Goal: Task Accomplishment & Management: Use online tool/utility

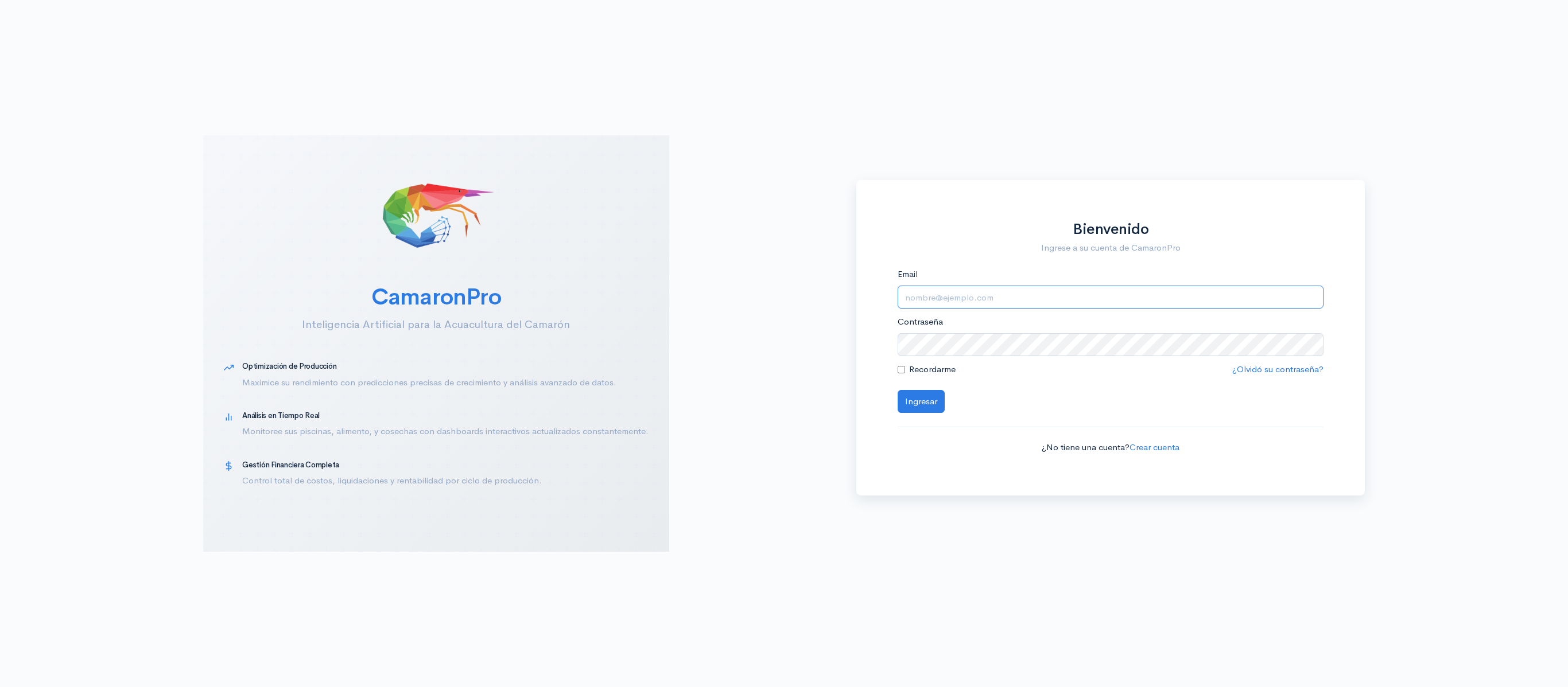
click at [980, 301] on input "Email" at bounding box center [1110, 297] width 426 height 24
type input "[EMAIL_ADDRESS][DOMAIN_NAME]"
click at [898, 390] on button "Ingresar" at bounding box center [921, 402] width 47 height 24
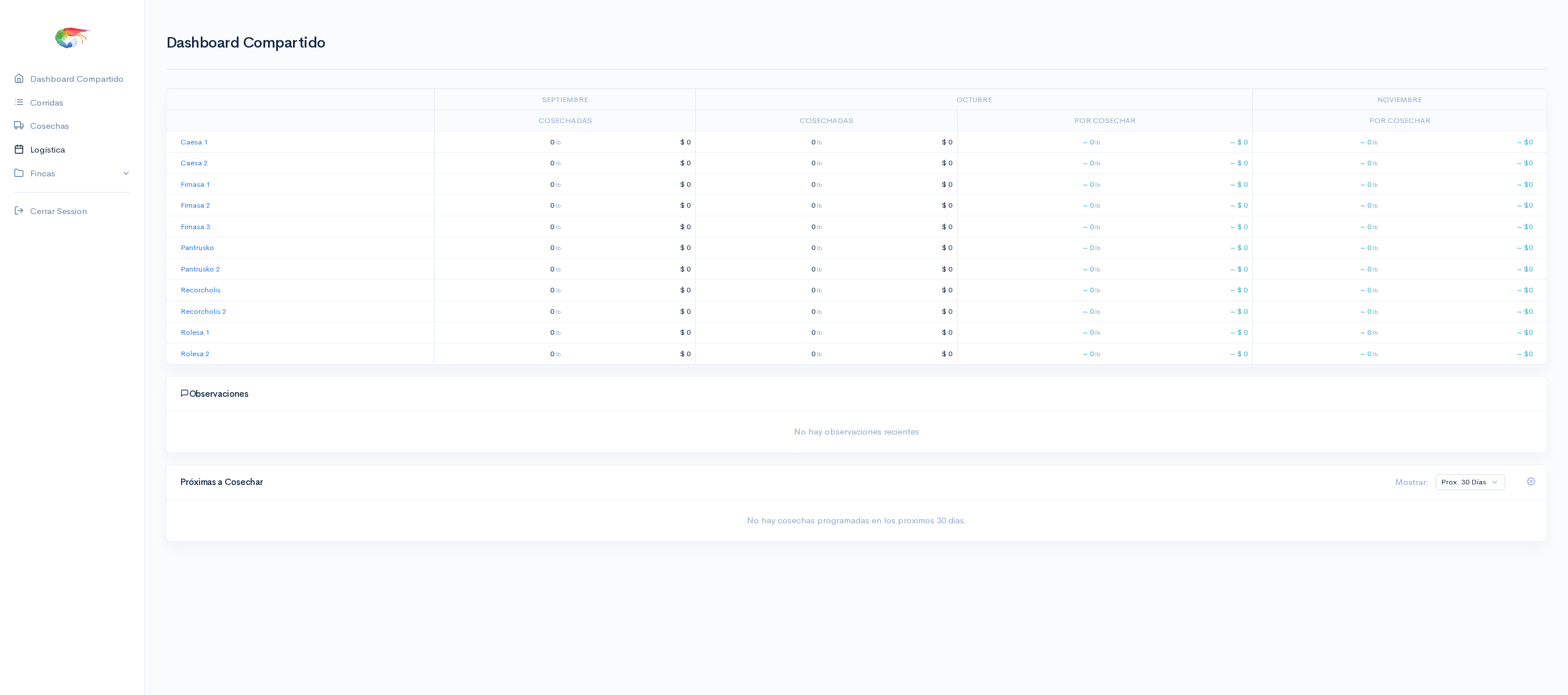
click at [67, 142] on link "Logística" at bounding box center [72, 150] width 145 height 24
click at [241, 89] on link "Gantt" at bounding box center [230, 80] width 23 height 42
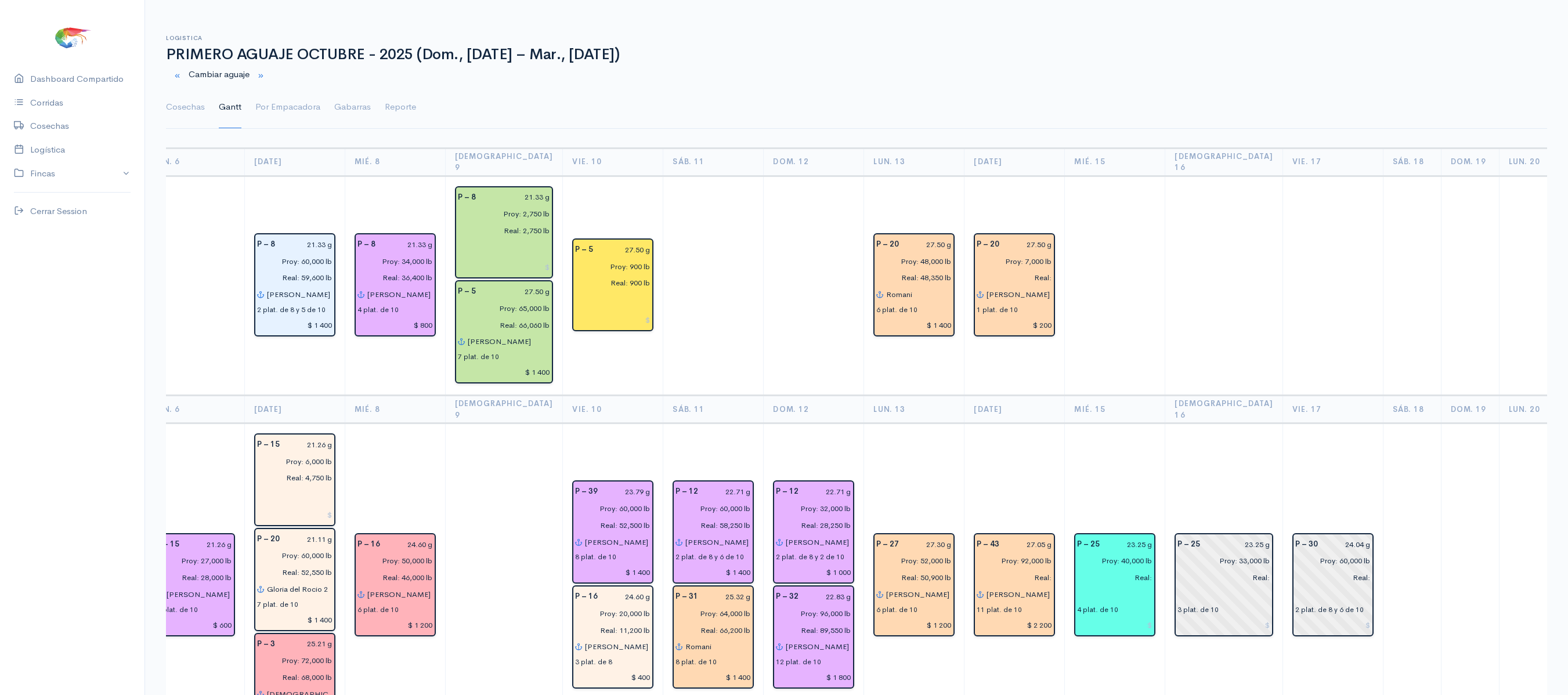
scroll to position [0, 994]
